Goal: Check status: Check status

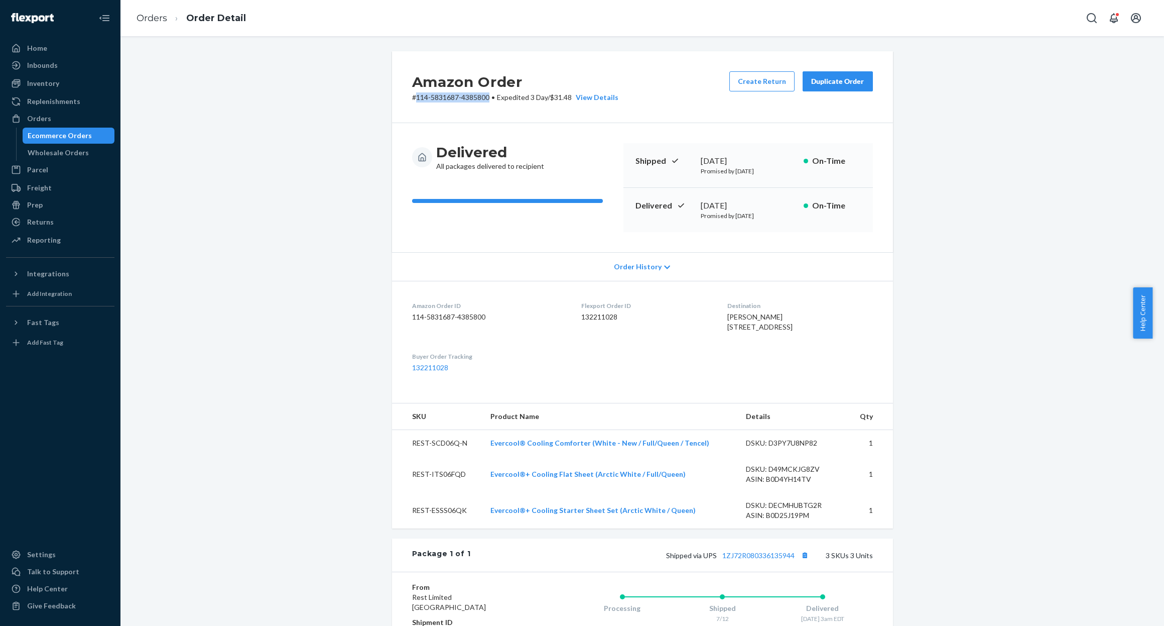
click at [86, 131] on div "Ecommerce Orders" at bounding box center [60, 136] width 64 height 10
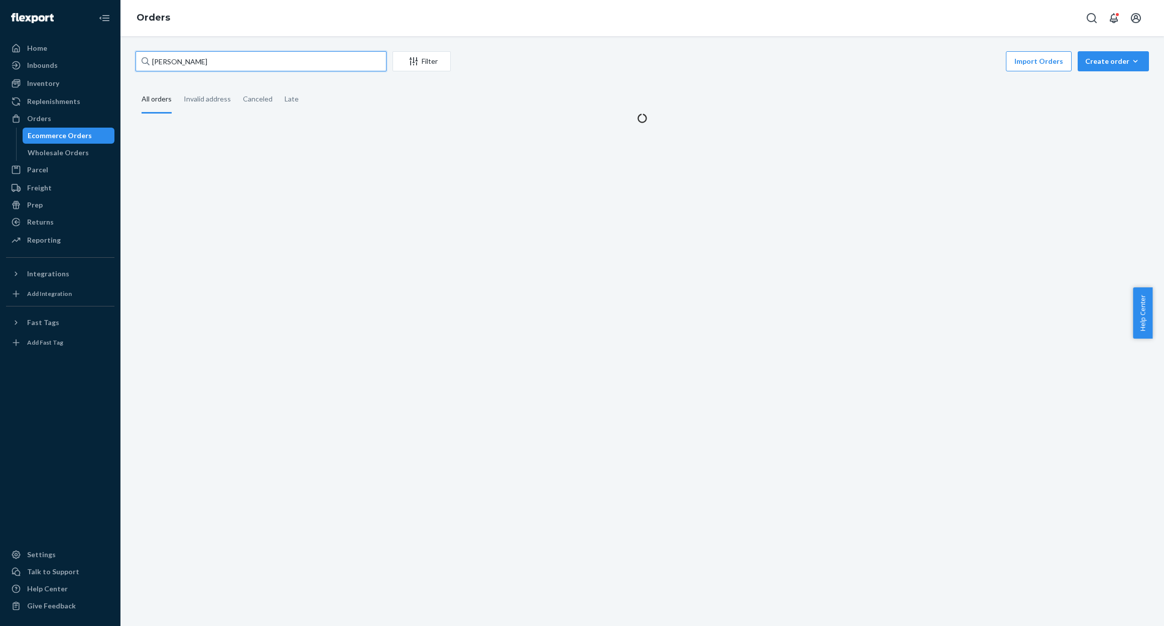
click at [260, 68] on input "[PERSON_NAME]" at bounding box center [261, 61] width 251 height 20
paste input "#PD2144581"
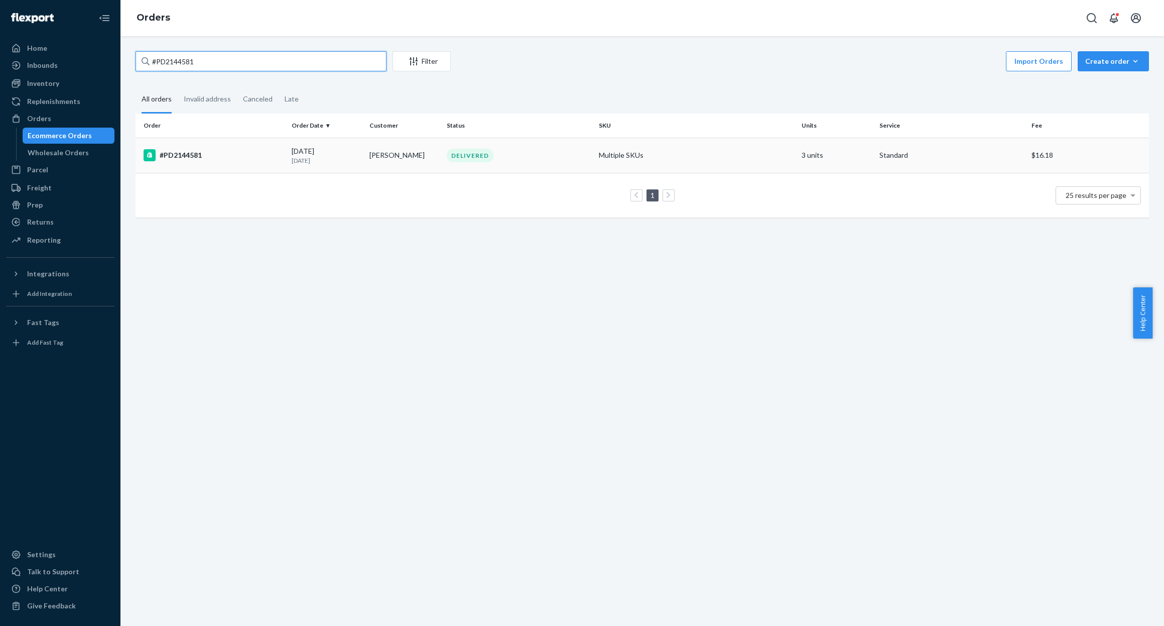
type input "#PD2144581"
drag, startPoint x: 223, startPoint y: 154, endPoint x: 243, endPoint y: 232, distance: 80.7
click at [223, 153] on div "#PD2144581" at bounding box center [214, 155] width 140 height 12
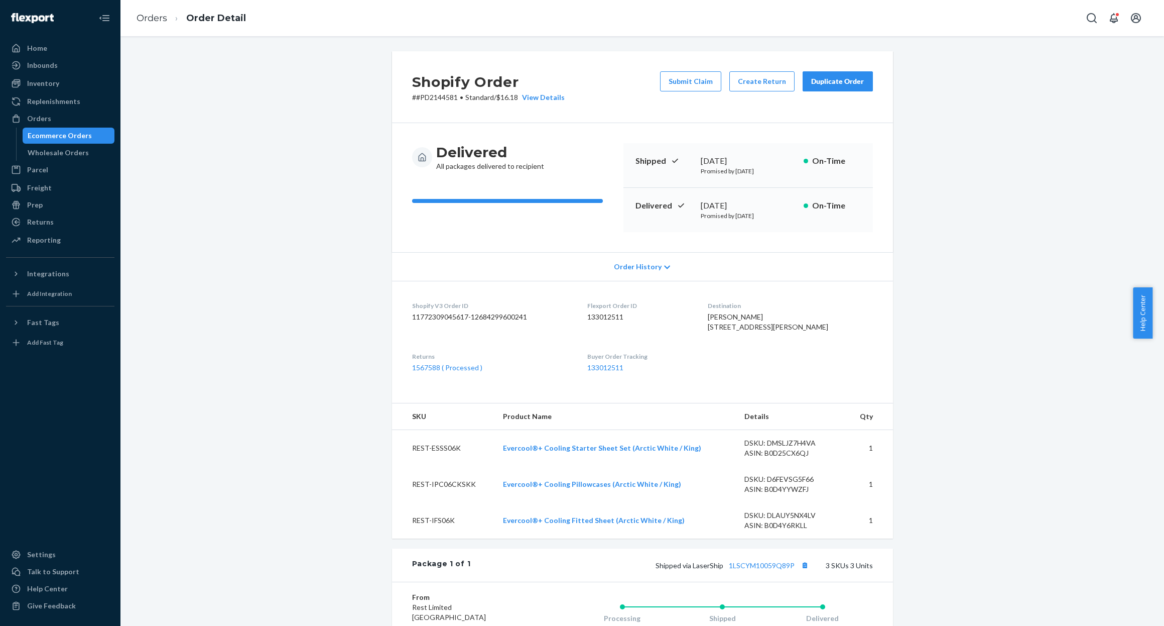
click at [310, 204] on div "Shopify Order # #PD2144581 • Standard / $16.18 View Details Submit Claim Create…" at bounding box center [642, 449] width 1029 height 796
click at [423, 372] on link "1567588 ( Processed )" at bounding box center [447, 367] width 70 height 9
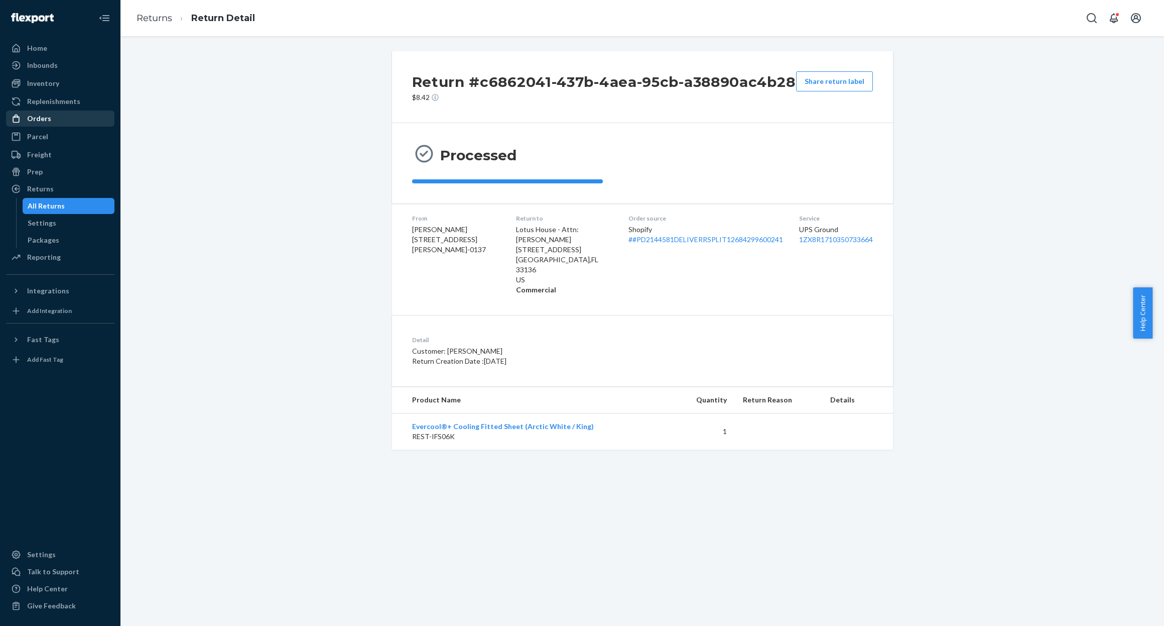
click at [39, 116] on div "Orders" at bounding box center [39, 118] width 24 height 10
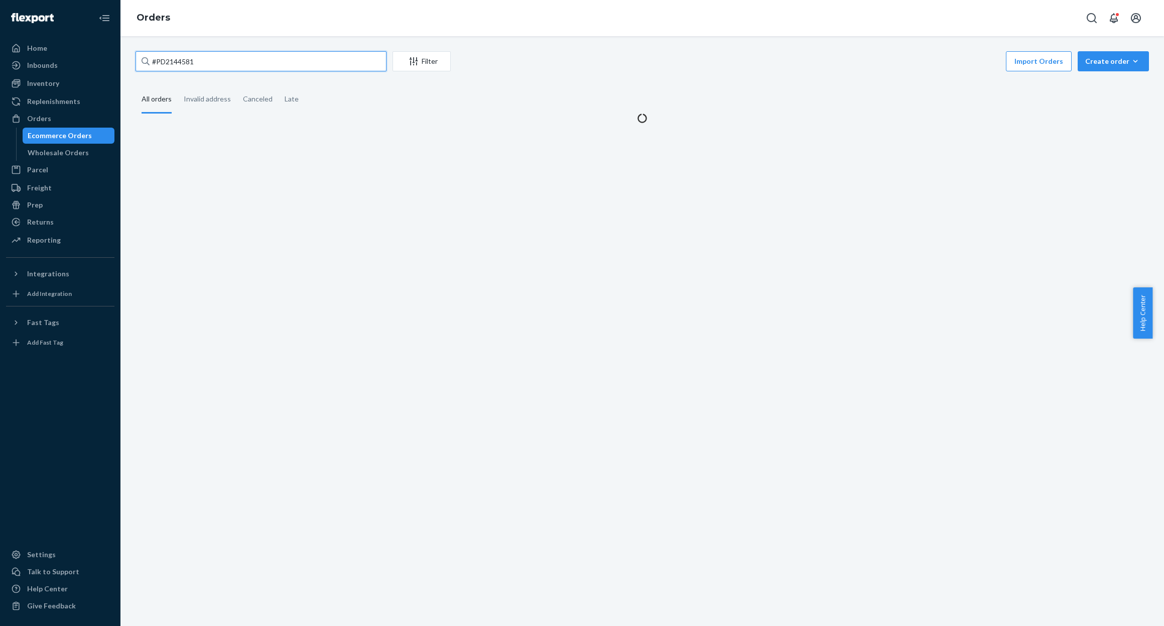
click at [276, 69] on input "#PD2144581" at bounding box center [261, 61] width 251 height 20
paste input "[EMAIL_ADDRESS][DOMAIN_NAME]"
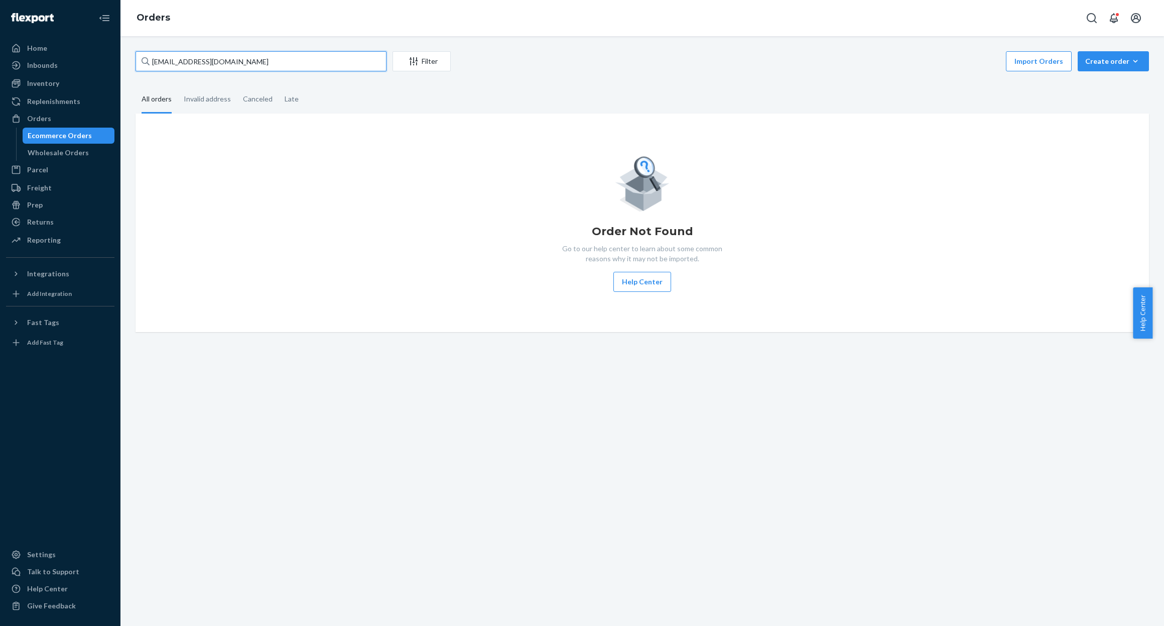
type input "[EMAIL_ADDRESS][DOMAIN_NAME]"
click at [612, 72] on div "Import Orders Create order Ecommerce order Removal order" at bounding box center [803, 62] width 692 height 23
